Goal: Obtain resource: Download file/media

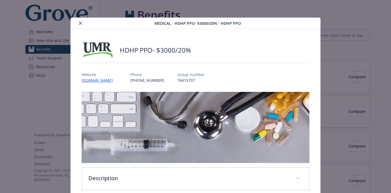
scroll to position [16, 0]
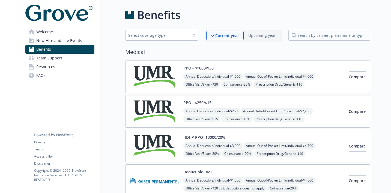
click at [61, 68] on link "Resources" at bounding box center [59, 66] width 69 height 9
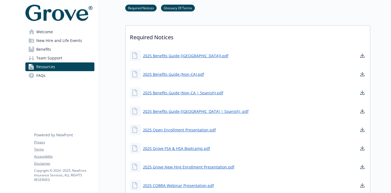
scroll to position [176, 0]
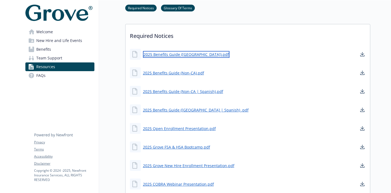
click at [168, 56] on link "2025 Benefits Guide ([GEOGRAPHIC_DATA]).pdf" at bounding box center [186, 54] width 86 height 7
